Goal: Transaction & Acquisition: Download file/media

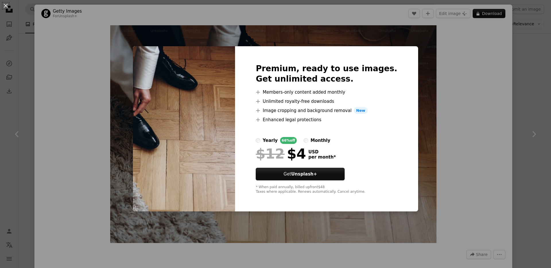
scroll to position [159, 0]
click at [202, 67] on img at bounding box center [184, 128] width 102 height 165
click at [412, 28] on div "An X shape Premium, ready to use images. Get unlimited access. A plus sign Memb…" at bounding box center [275, 134] width 551 height 268
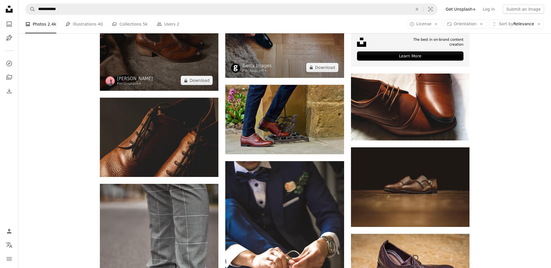
scroll to position [277, 0]
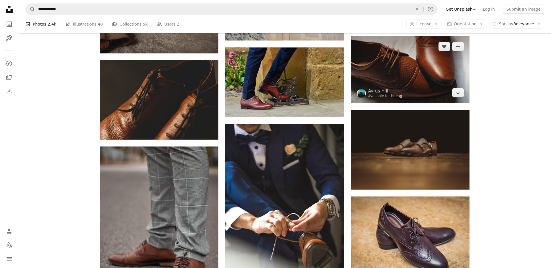
click at [432, 73] on img at bounding box center [410, 69] width 119 height 67
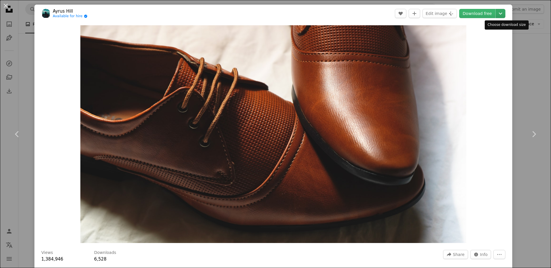
click at [503, 14] on icon "Choose download size" at bounding box center [500, 14] width 3 height 2
click at [448, 43] on dialog "An X shape Chevron left Chevron right [PERSON_NAME] Available for hire A checkm…" at bounding box center [275, 134] width 551 height 268
click at [460, 250] on span "Share" at bounding box center [458, 254] width 11 height 9
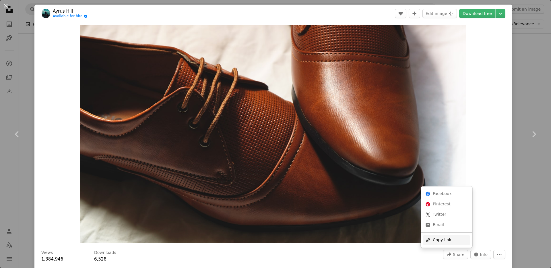
click at [448, 239] on div "A URL sharing icon (chains) Copy link" at bounding box center [446, 240] width 47 height 10
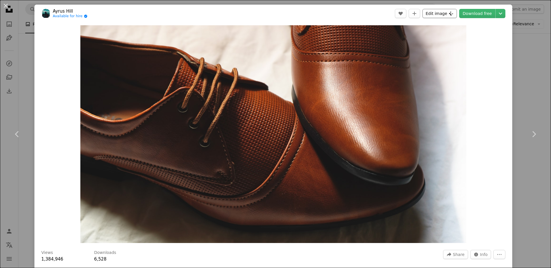
click at [453, 13] on button "Edit image Plus sign for Unsplash+" at bounding box center [440, 13] width 34 height 9
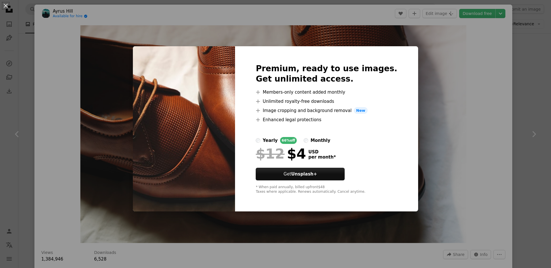
click at [91, 34] on div "An X shape Premium, ready to use images. Get unlimited access. A plus sign Memb…" at bounding box center [275, 134] width 551 height 268
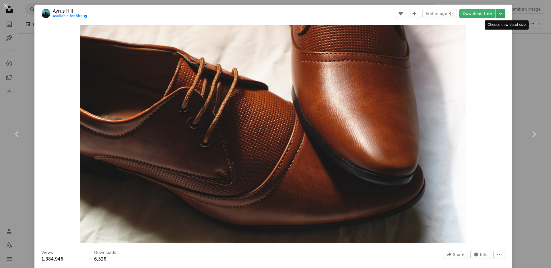
click at [503, 13] on icon "Choose download size" at bounding box center [500, 14] width 3 height 2
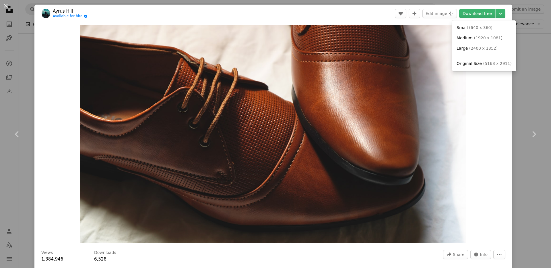
click at [445, 101] on dialog "An X shape Chevron left Chevron right [PERSON_NAME] Available for hire A checkm…" at bounding box center [275, 134] width 551 height 268
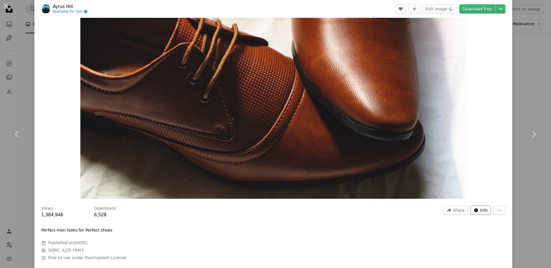
scroll to position [93, 0]
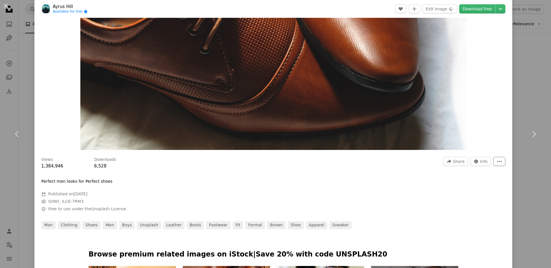
click at [505, 164] on button "More Actions" at bounding box center [500, 161] width 12 height 9
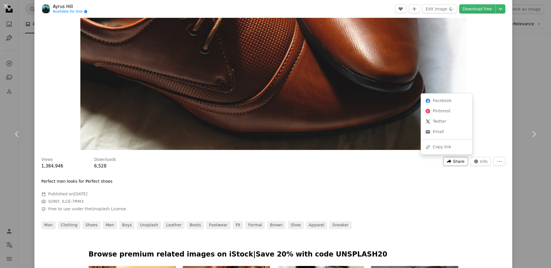
click at [452, 160] on icon "A forward-right arrow" at bounding box center [449, 161] width 5 height 5
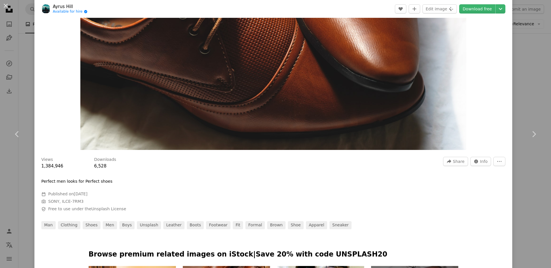
click at [480, 161] on dialog "An X shape Chevron left Chevron right [PERSON_NAME] Available for hire A checkm…" at bounding box center [275, 134] width 551 height 268
click at [478, 161] on icon "Stats about this image" at bounding box center [476, 161] width 4 height 4
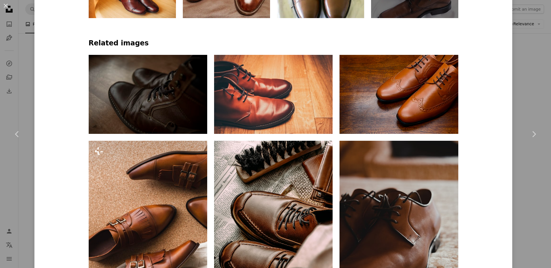
scroll to position [434, 0]
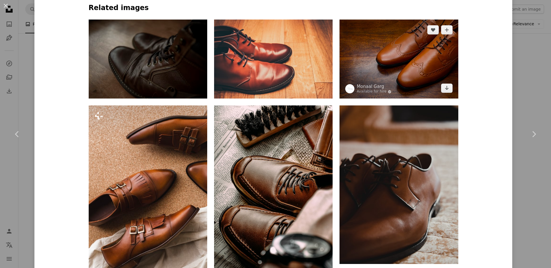
click at [407, 69] on img at bounding box center [399, 59] width 119 height 79
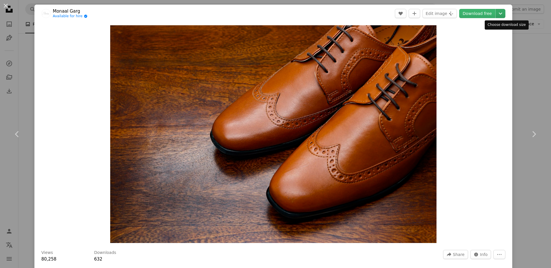
click at [502, 16] on icon "Chevron down" at bounding box center [500, 13] width 9 height 7
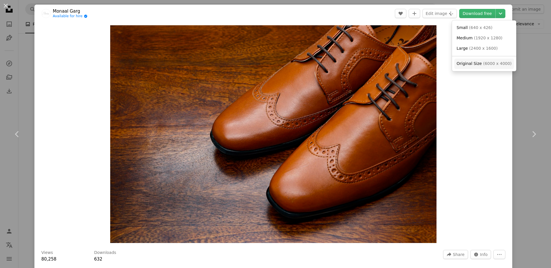
click at [490, 62] on span "( 6000 x 4000 )" at bounding box center [497, 63] width 28 height 5
